Goal: Information Seeking & Learning: Learn about a topic

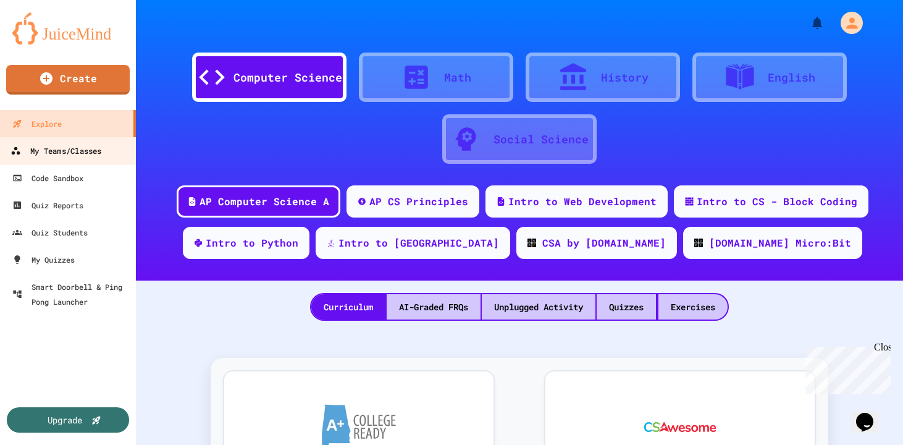
click at [10, 154] on icon at bounding box center [15, 151] width 10 height 10
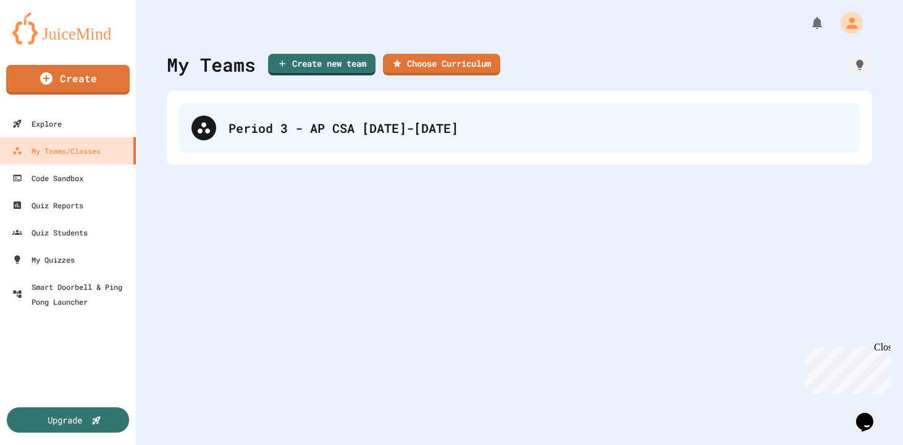
click at [319, 144] on div "Period 3 - AP CSA [DATE]-[DATE]" at bounding box center [519, 127] width 681 height 49
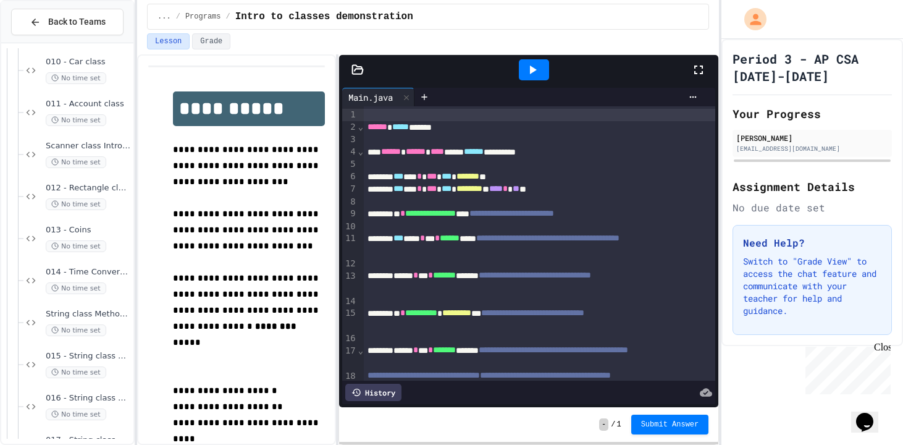
scroll to position [327, 0]
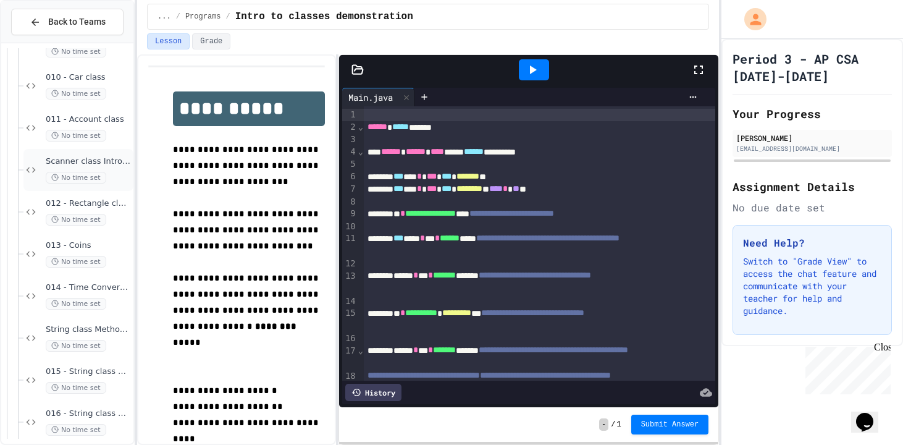
click at [93, 183] on span "No time set" at bounding box center [76, 178] width 61 height 12
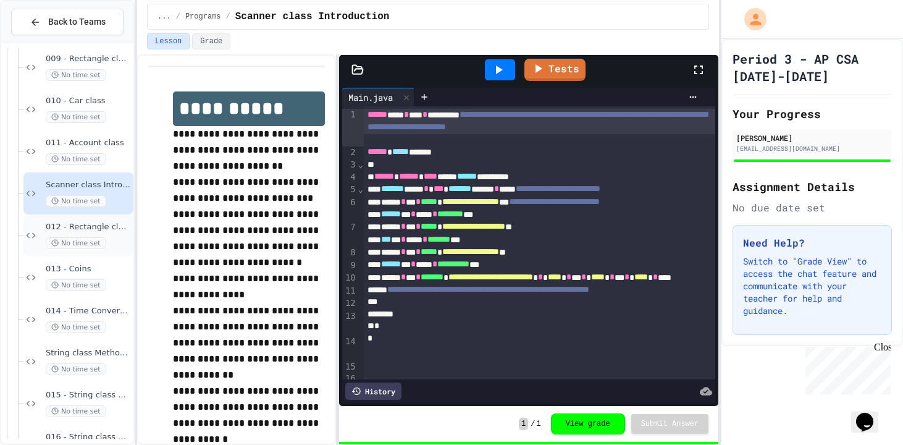
scroll to position [303, 0]
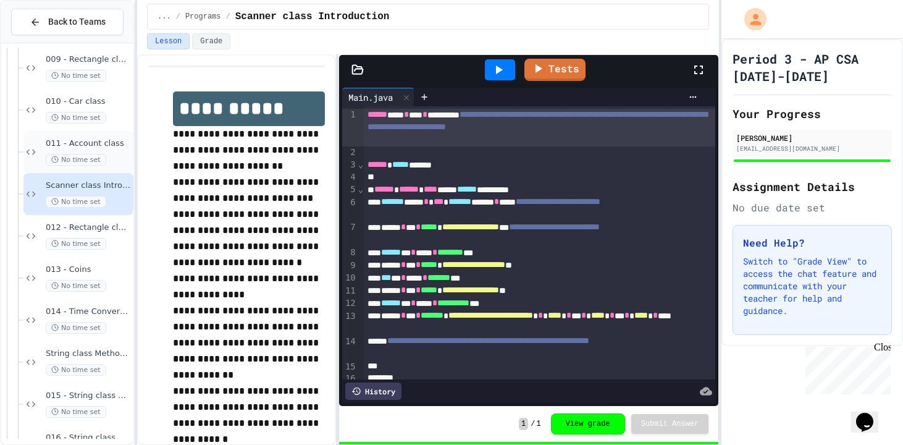
click at [99, 131] on div "011 - Account class No time set" at bounding box center [78, 152] width 110 height 42
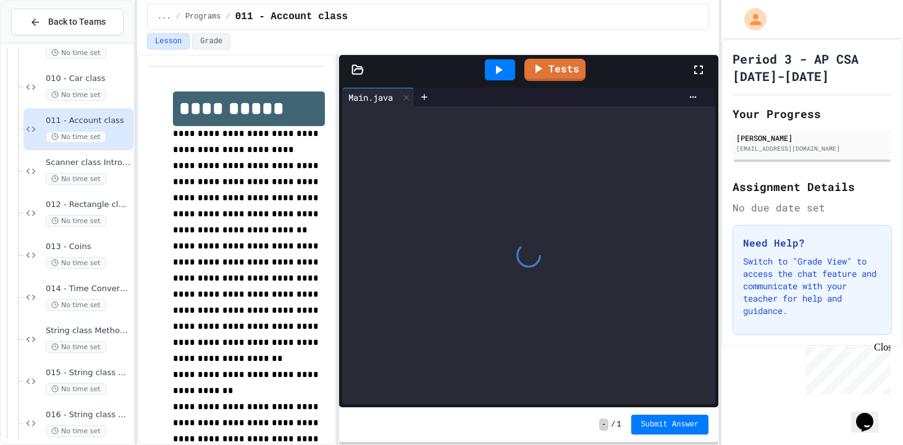
scroll to position [327, 0]
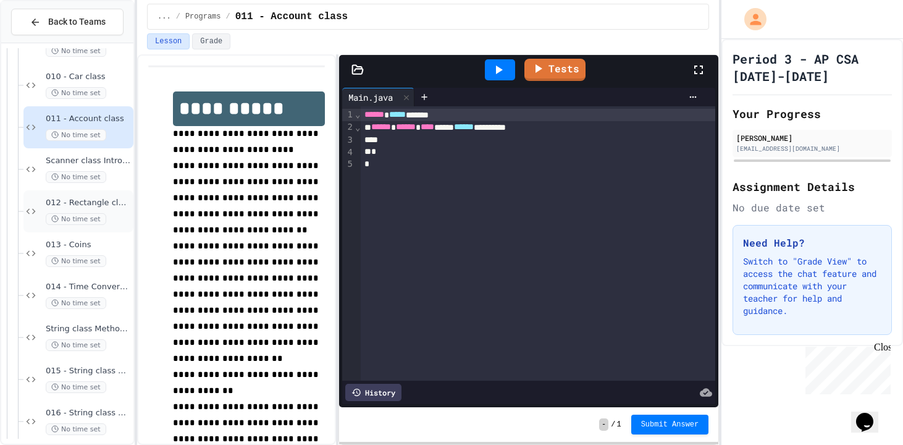
click at [104, 207] on span "012 - Rectangle class II" at bounding box center [88, 203] width 85 height 10
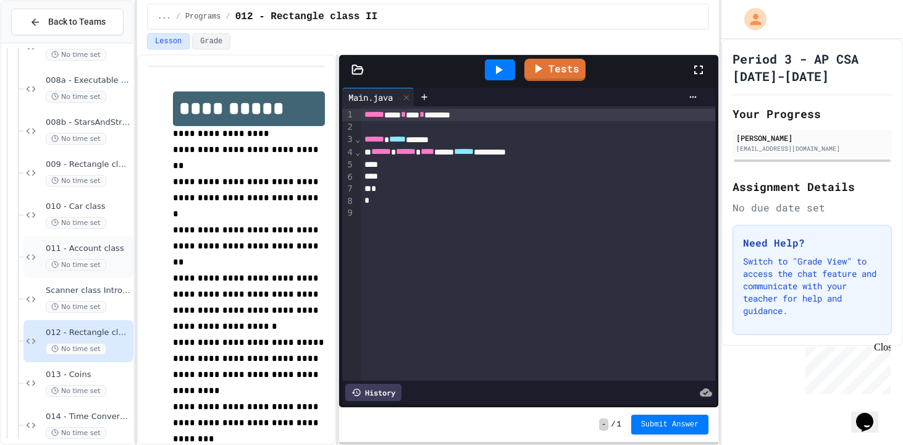
scroll to position [197, 0]
click at [83, 141] on span "No time set" at bounding box center [76, 139] width 61 height 12
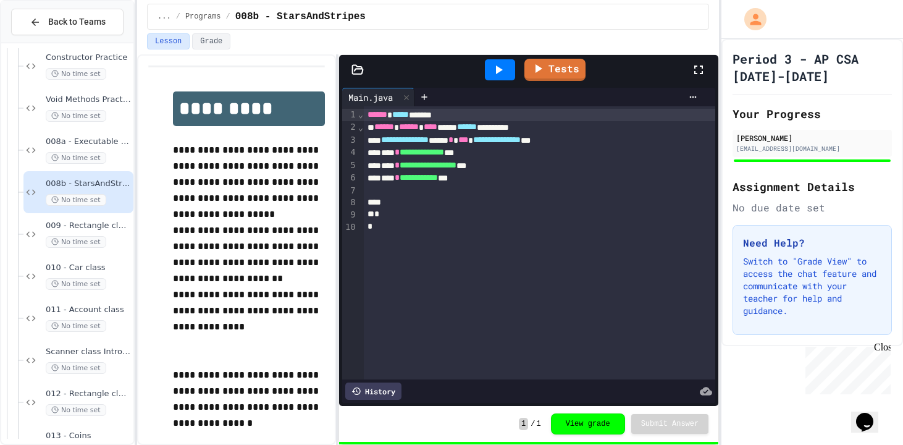
scroll to position [141, 0]
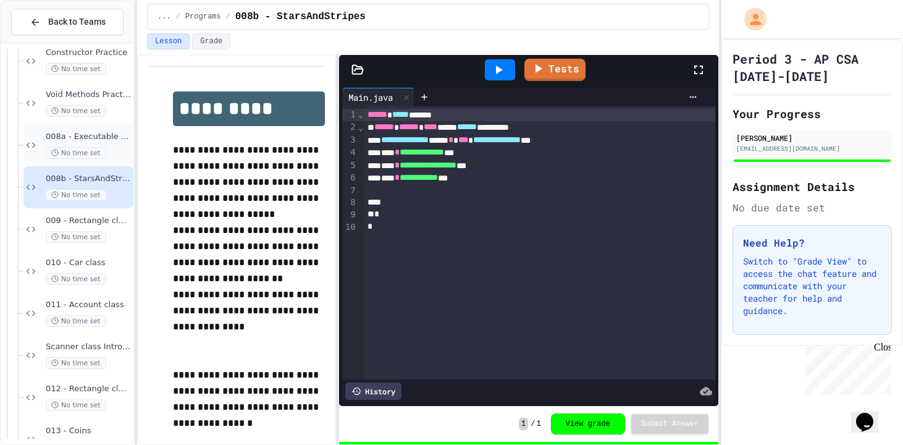
click at [115, 135] on span "008a - Executable class" at bounding box center [88, 137] width 85 height 10
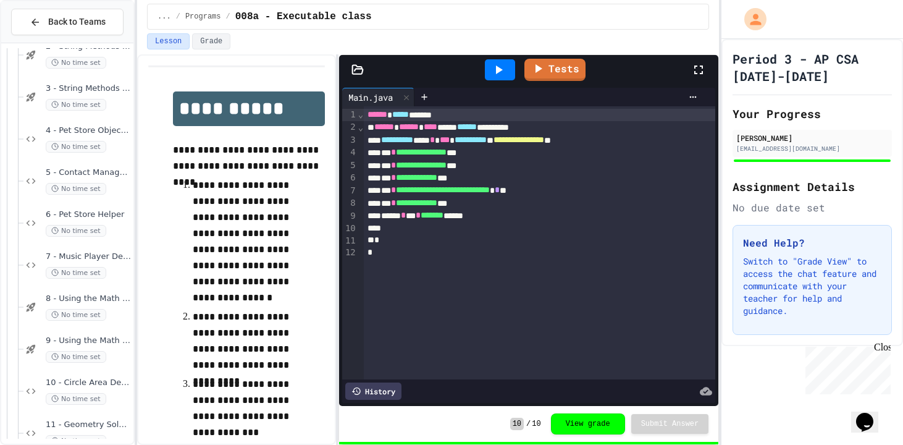
scroll to position [987, 0]
click at [96, 251] on span "8 - Using the Math Class I" at bounding box center [88, 256] width 85 height 10
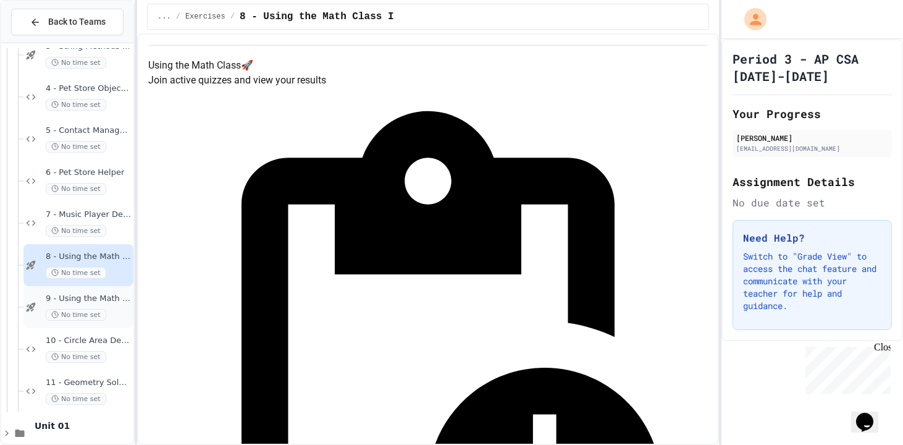
click at [125, 289] on div "9 - Using the Math Class II No time set" at bounding box center [78, 307] width 110 height 42
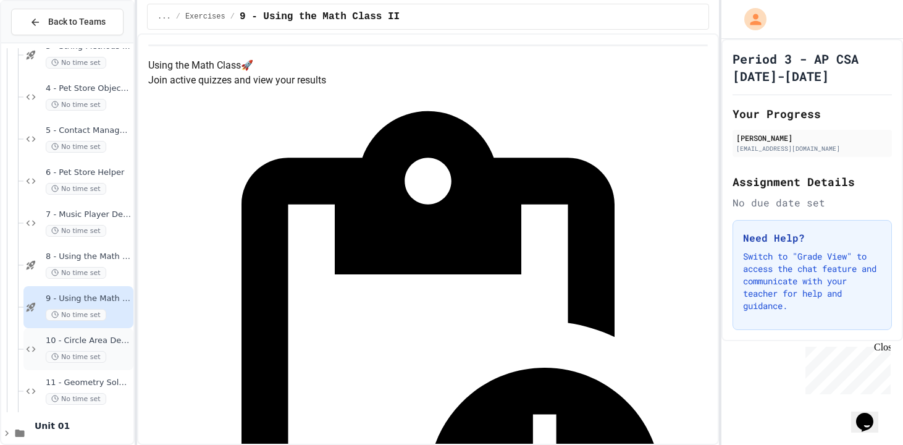
click at [117, 334] on div "10 - Circle Area Debugger No time set" at bounding box center [78, 349] width 110 height 42
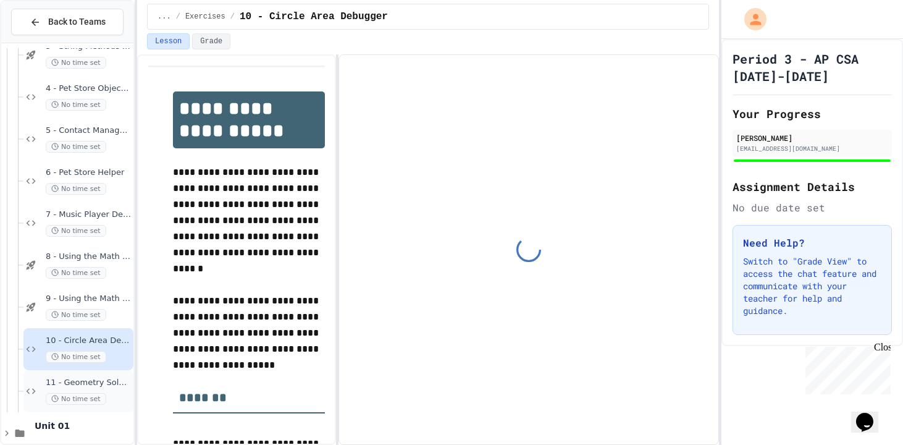
click at [111, 395] on div "No time set" at bounding box center [88, 399] width 85 height 12
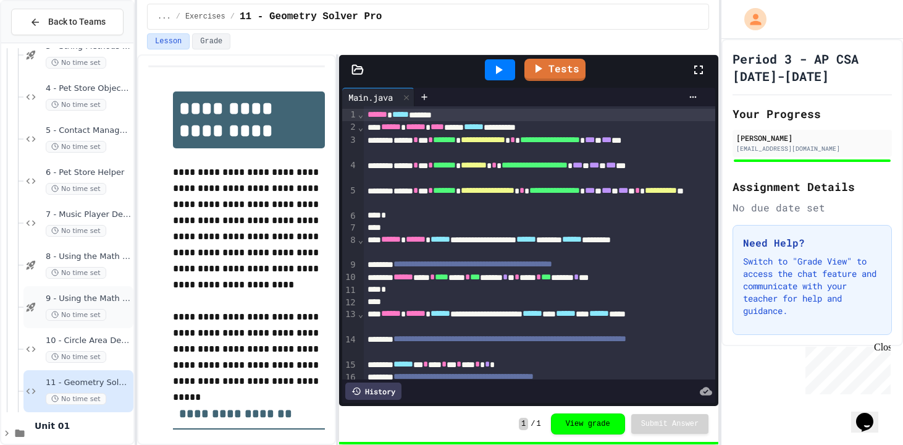
click at [94, 326] on div "9 - Using the Math Class II No time set" at bounding box center [78, 307] width 110 height 42
